Goal: Information Seeking & Learning: Understand process/instructions

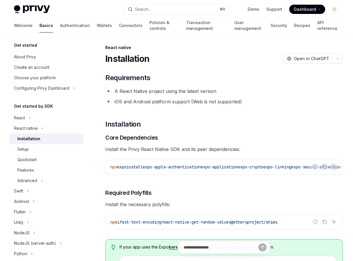
click at [122, 87] on li "A React Native project using the latest version" at bounding box center [223, 91] width 237 height 8
click at [335, 58] on icon "button" at bounding box center [337, 58] width 7 height 2
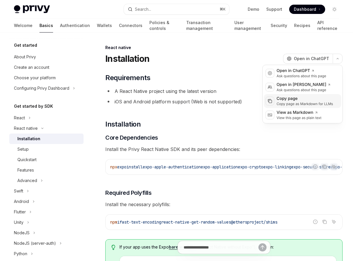
click at [299, 103] on div "Copy page as Markdown for LLMs" at bounding box center [305, 104] width 57 height 5
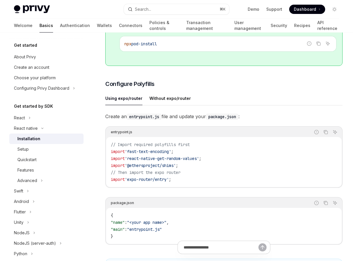
scroll to position [431, 0]
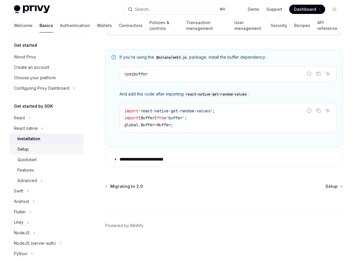
click at [57, 148] on div "Setup" at bounding box center [48, 149] width 63 height 7
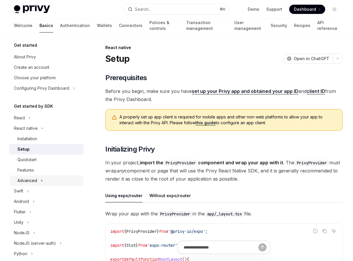
click at [34, 178] on div "Advanced" at bounding box center [27, 180] width 20 height 7
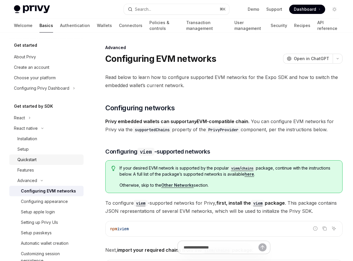
click at [45, 155] on link "Quickstart" at bounding box center [46, 159] width 74 height 10
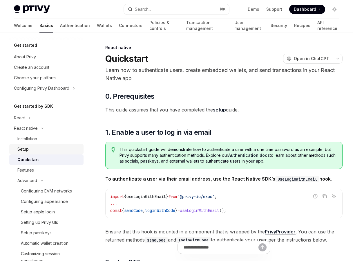
click at [42, 152] on div "Setup" at bounding box center [48, 149] width 63 height 7
type textarea "*"
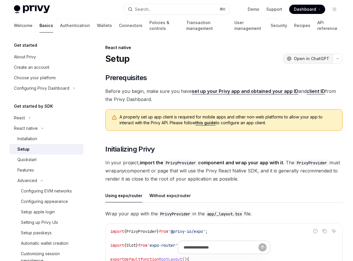
click at [319, 55] on button "OpenAI Open in ChatGPT" at bounding box center [308, 59] width 50 height 10
click at [339, 58] on icon "button" at bounding box center [337, 58] width 7 height 2
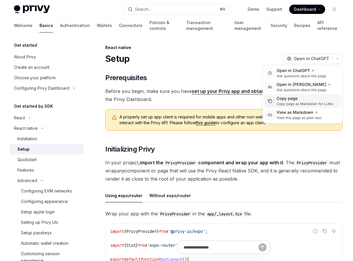
click at [312, 99] on div "Copy page" at bounding box center [305, 99] width 57 height 6
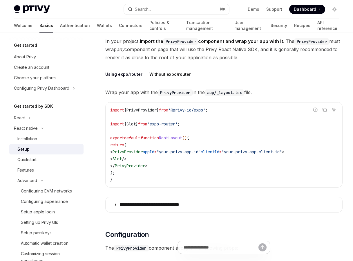
scroll to position [130, 0]
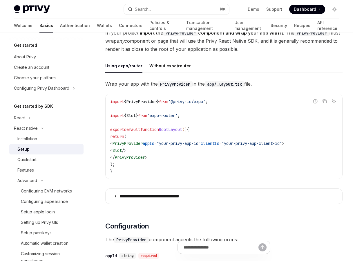
click at [84, 157] on div "Get started About Privy Create an account Choose your platform Configuring Priv…" at bounding box center [51, 146] width 84 height 228
click at [70, 157] on div "Quickstart" at bounding box center [48, 159] width 63 height 7
type textarea "*"
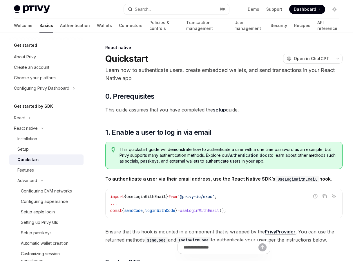
click at [160, 166] on div "This quickstart guide will demonstrate how to authenticate a user with a one ti…" at bounding box center [223, 155] width 237 height 27
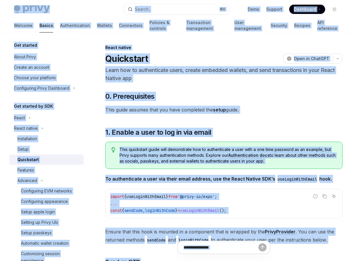
copy div "Lorem Ipsu dolo sita Consec... ⌘ A Elit Seddoei Temporinc Utlaboree Dolore... M…"
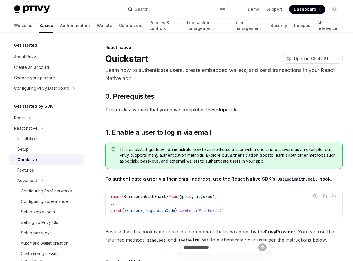
click at [323, 77] on p "Learn how to authenticate users, create embedded wallets, and send transactions…" at bounding box center [223, 74] width 237 height 16
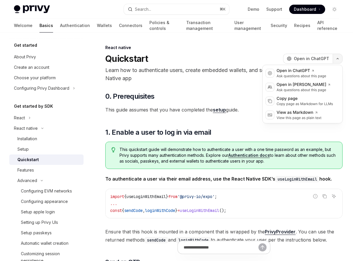
click at [339, 59] on button "button" at bounding box center [338, 59] width 10 height 10
click at [313, 105] on div "Copy page as Markdown for LLMs" at bounding box center [305, 104] width 57 height 5
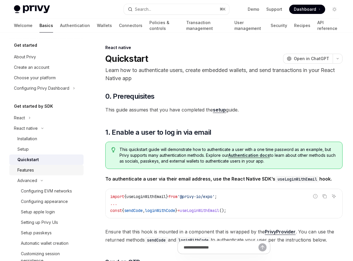
click at [58, 172] on div "Features" at bounding box center [48, 170] width 63 height 7
type textarea "*"
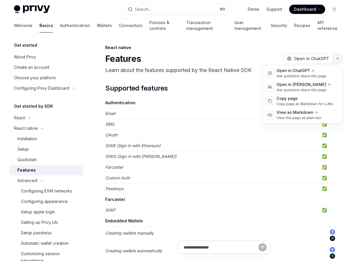
click at [339, 58] on icon "button" at bounding box center [337, 58] width 7 height 2
click at [323, 104] on div "Copy page as Markdown for LLMs" at bounding box center [305, 104] width 57 height 5
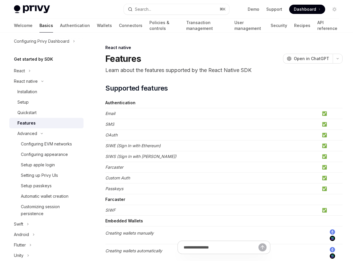
click at [297, 10] on span "Dashboard" at bounding box center [305, 9] width 22 height 6
